Goal: Find specific page/section: Find specific page/section

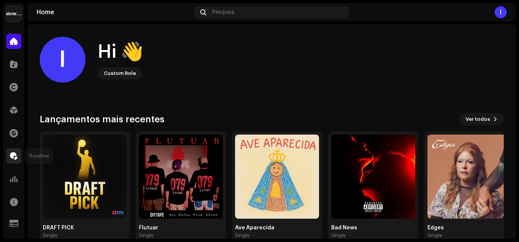
click at [13, 160] on div at bounding box center [13, 155] width 15 height 15
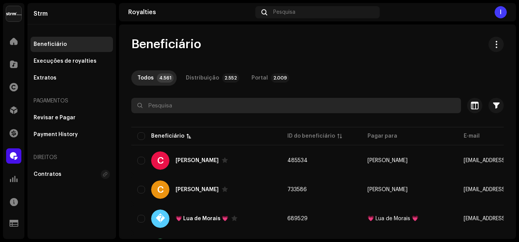
click at [187, 105] on input "text" at bounding box center [296, 105] width 330 height 15
paste input "[EMAIL_ADDRESS][DOMAIN_NAME]"
type input "[EMAIL_ADDRESS][DOMAIN_NAME]"
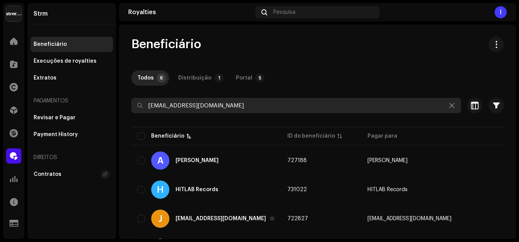
click at [225, 107] on input "[EMAIL_ADDRESS][DOMAIN_NAME]" at bounding box center [296, 105] width 330 height 15
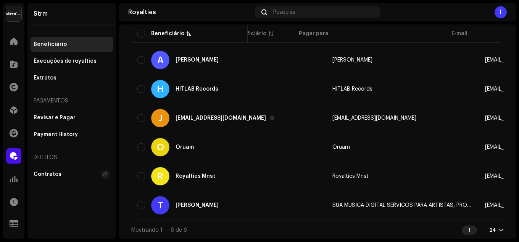
scroll to position [0, 20]
